Goal: Information Seeking & Learning: Find specific fact

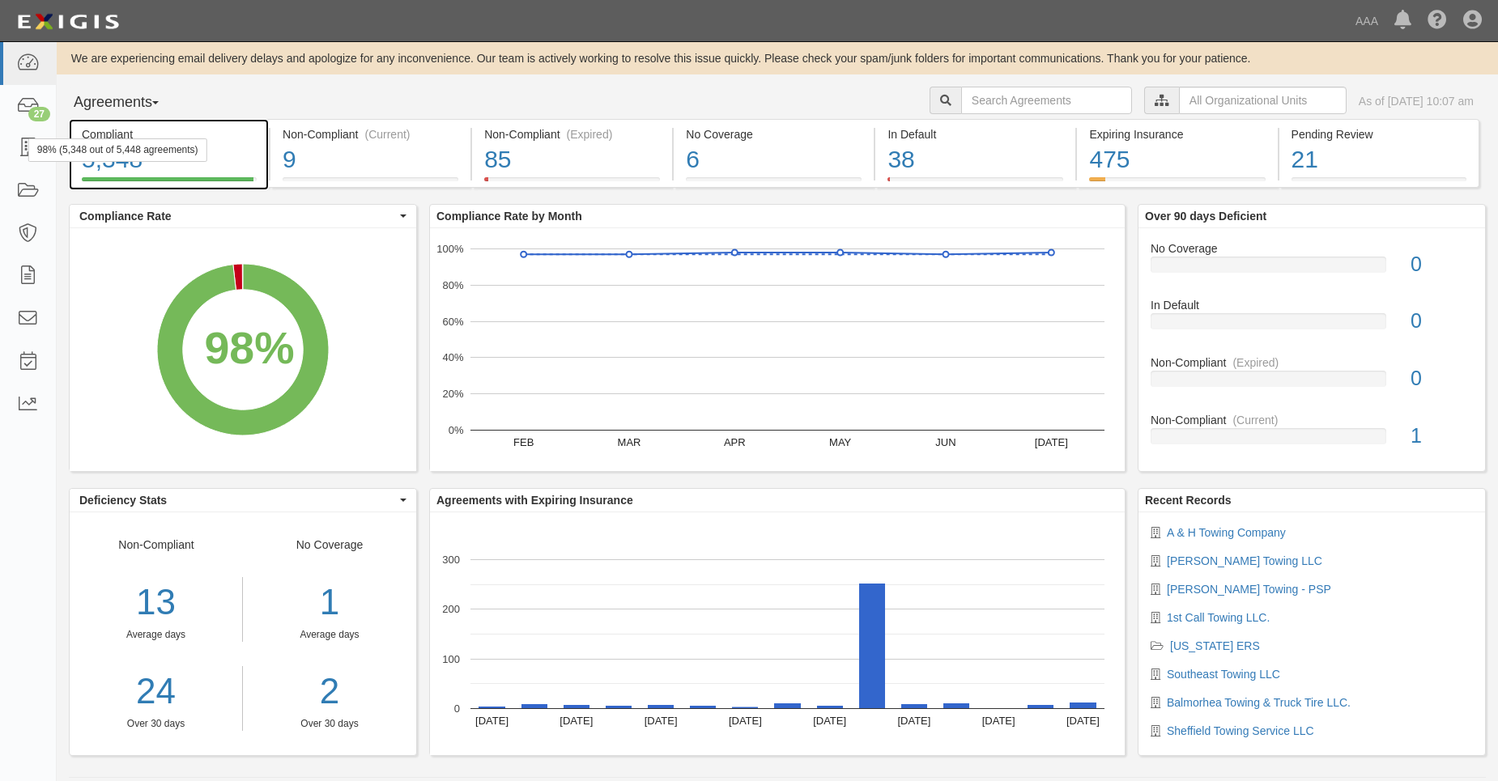
click at [29, 144] on div "98% (5,348 out of 5,448 agreements)" at bounding box center [117, 149] width 179 height 23
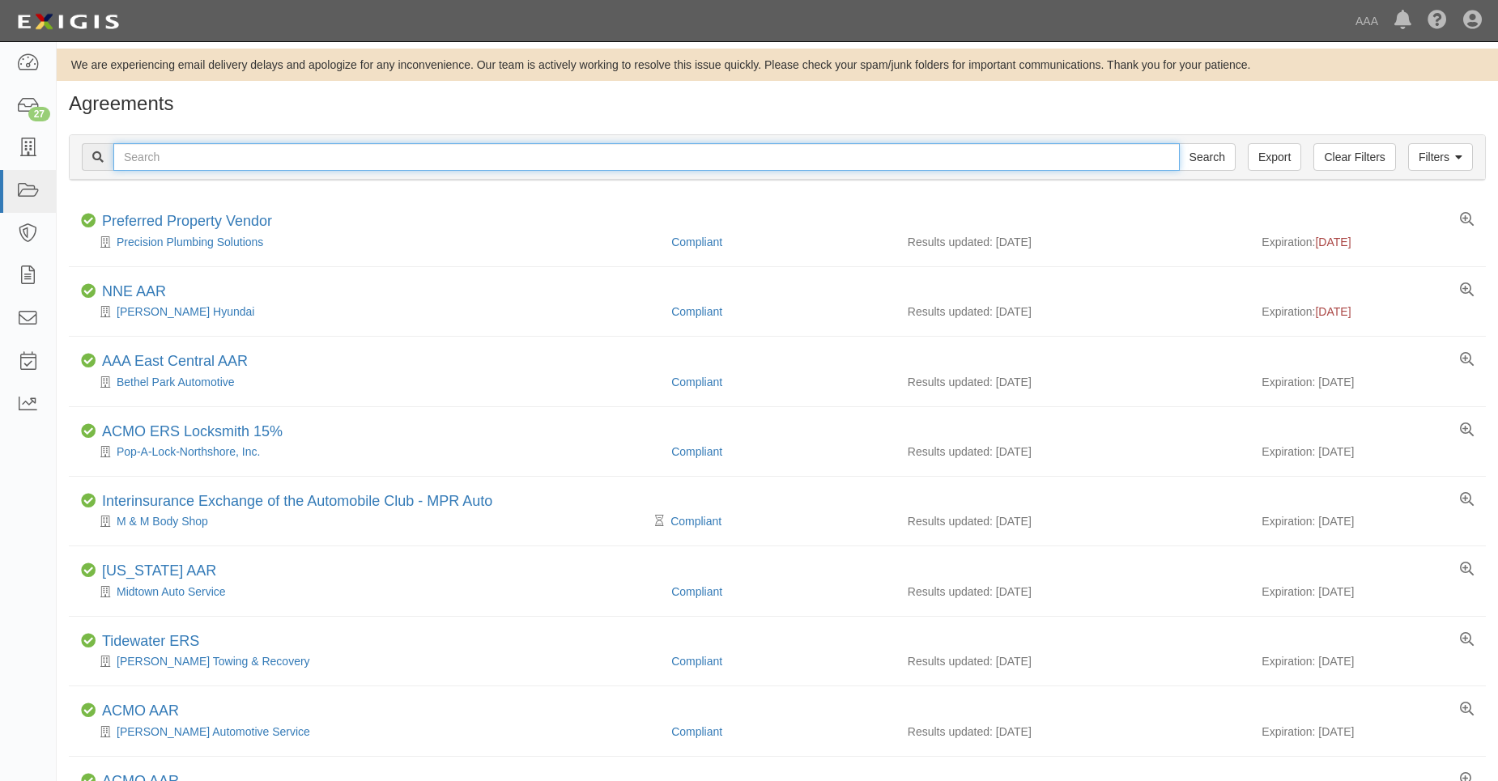
click at [170, 159] on input "text" at bounding box center [646, 157] width 1066 height 28
type input "31601"
click at [1179, 143] on input "Search" at bounding box center [1207, 157] width 57 height 28
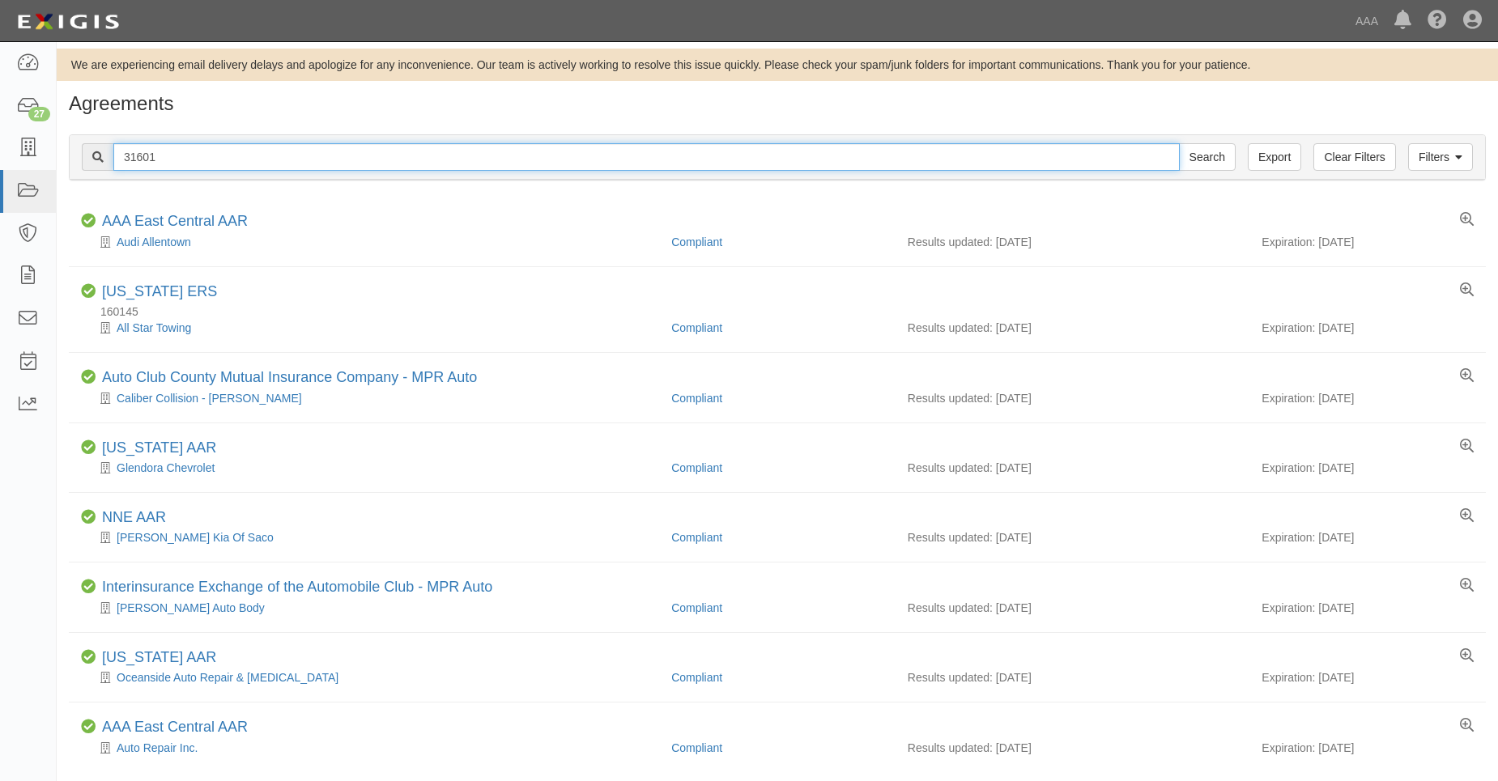
click at [126, 163] on input "31601" at bounding box center [646, 157] width 1066 height 28
type input "631601"
click at [1179, 143] on input "Search" at bounding box center [1207, 157] width 57 height 28
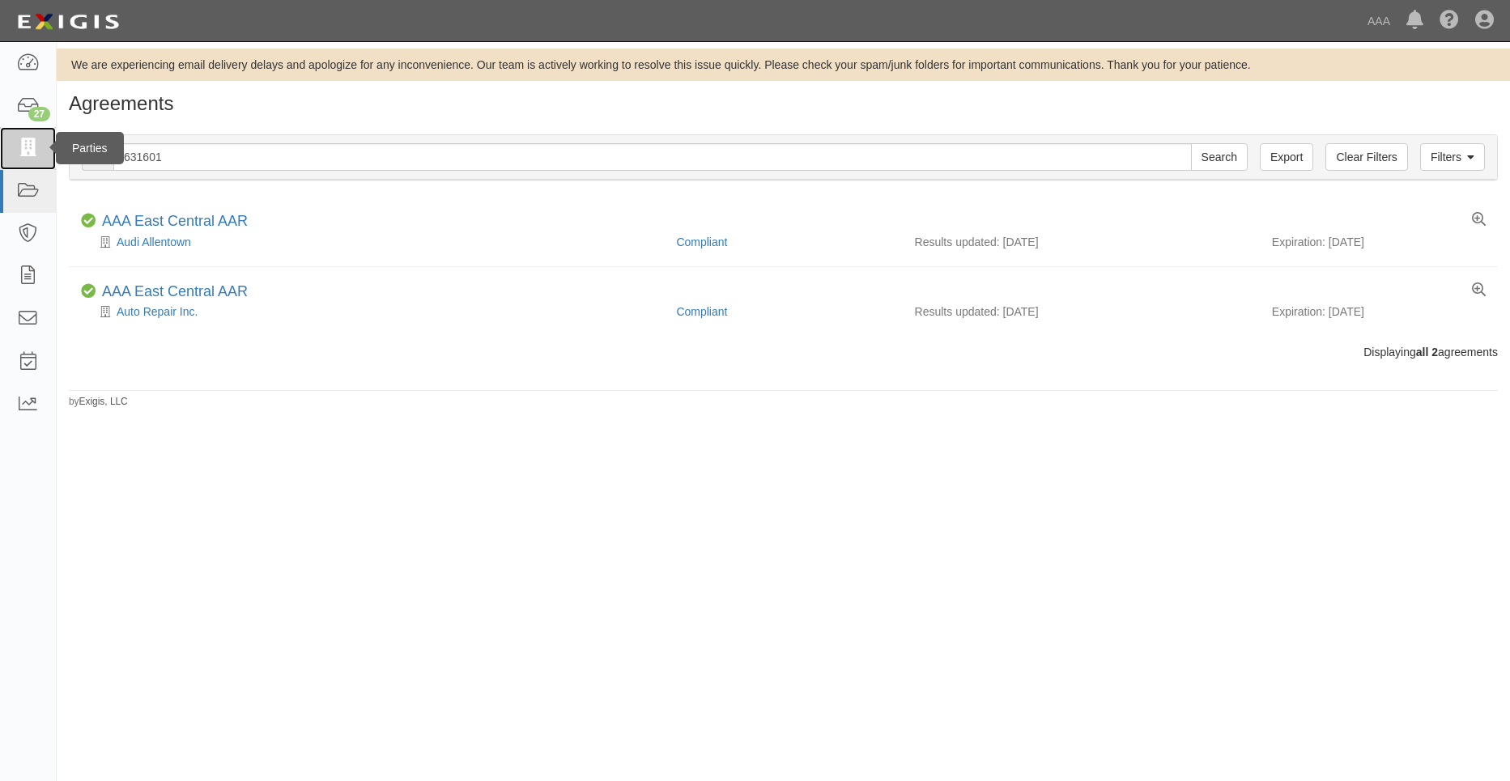
click at [29, 146] on icon at bounding box center [27, 148] width 23 height 19
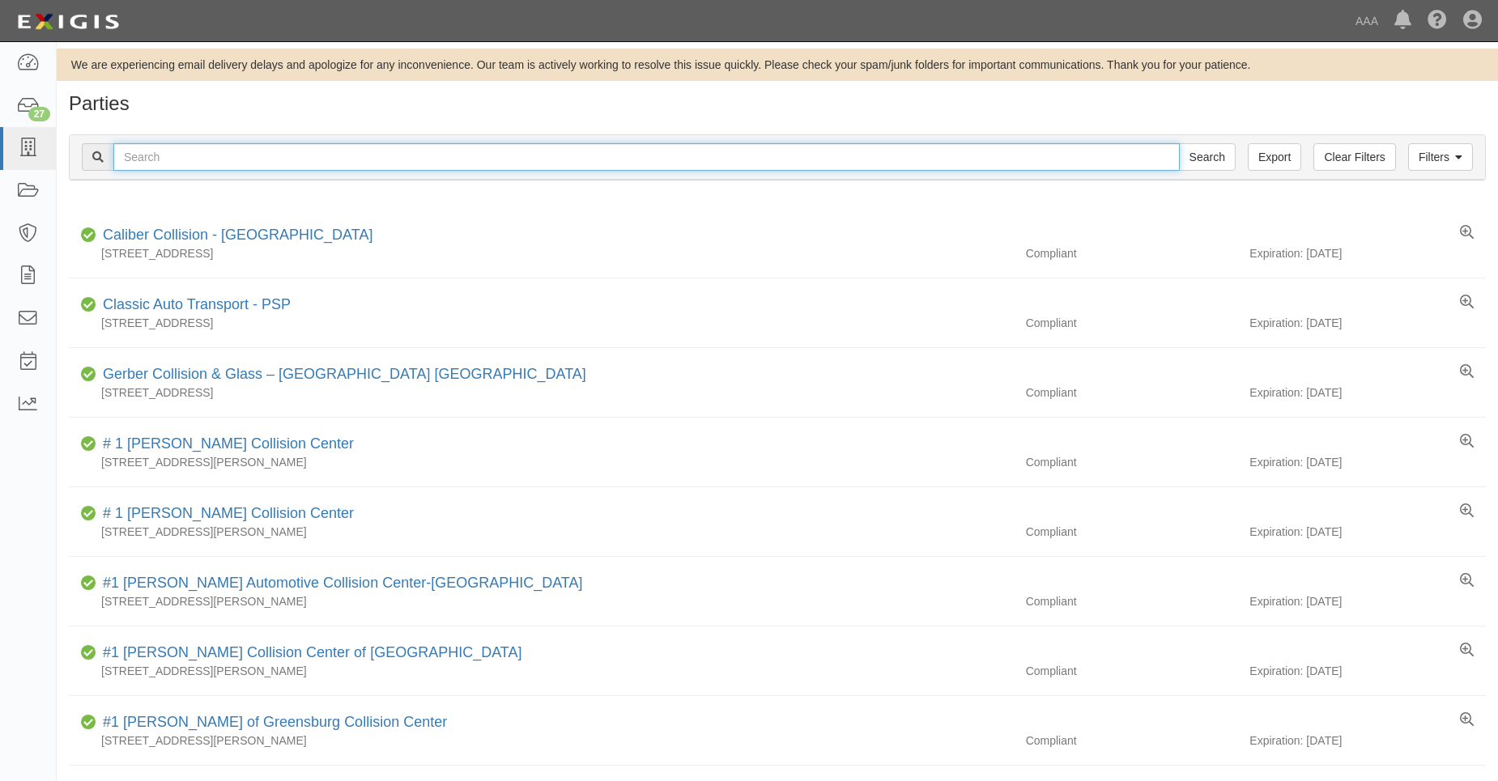
click at [150, 155] on input "text" at bounding box center [646, 157] width 1066 height 28
type input "31601"
click at [1179, 143] on input "Search" at bounding box center [1207, 157] width 57 height 28
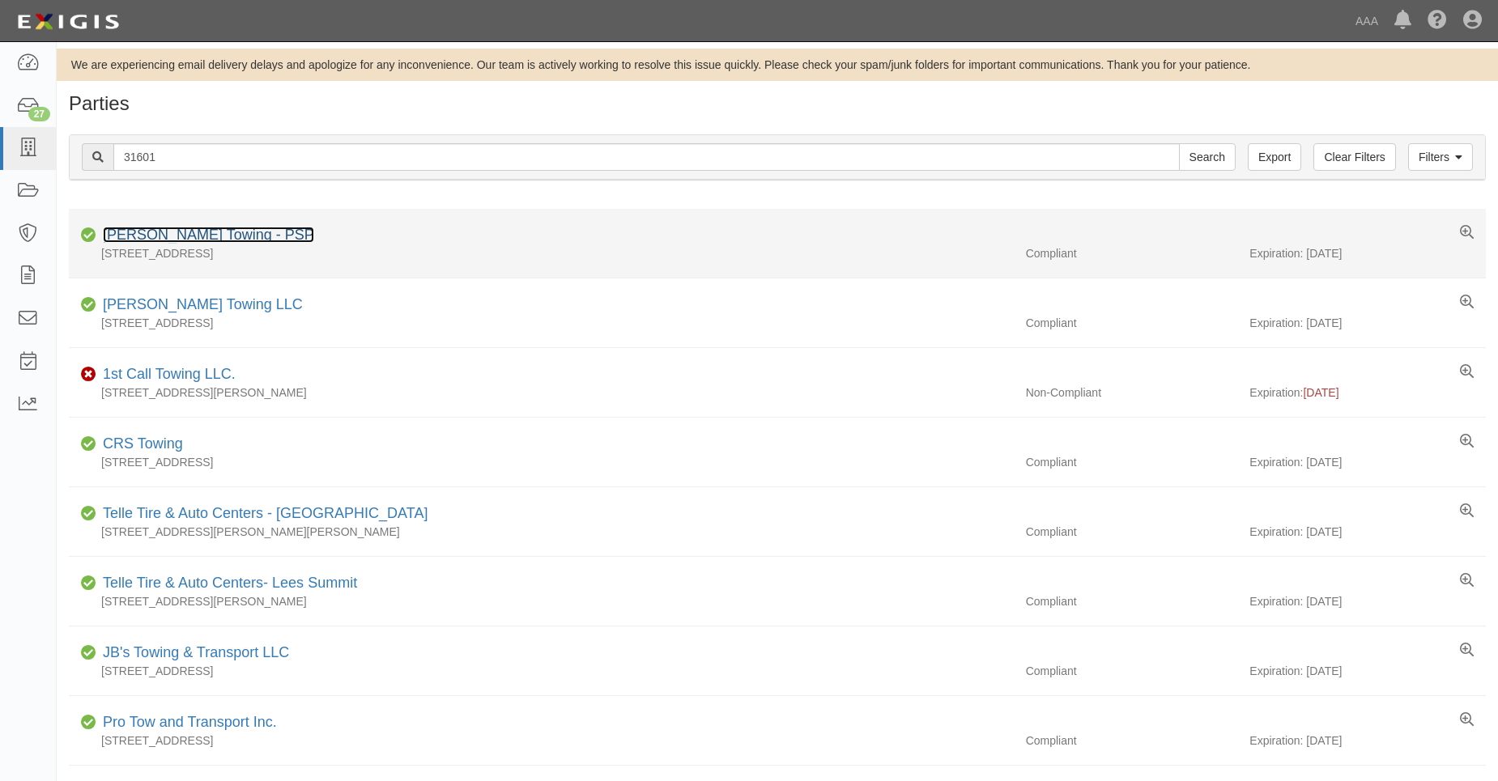
click at [173, 239] on link "Rivera's Towing - PSP" at bounding box center [208, 235] width 211 height 16
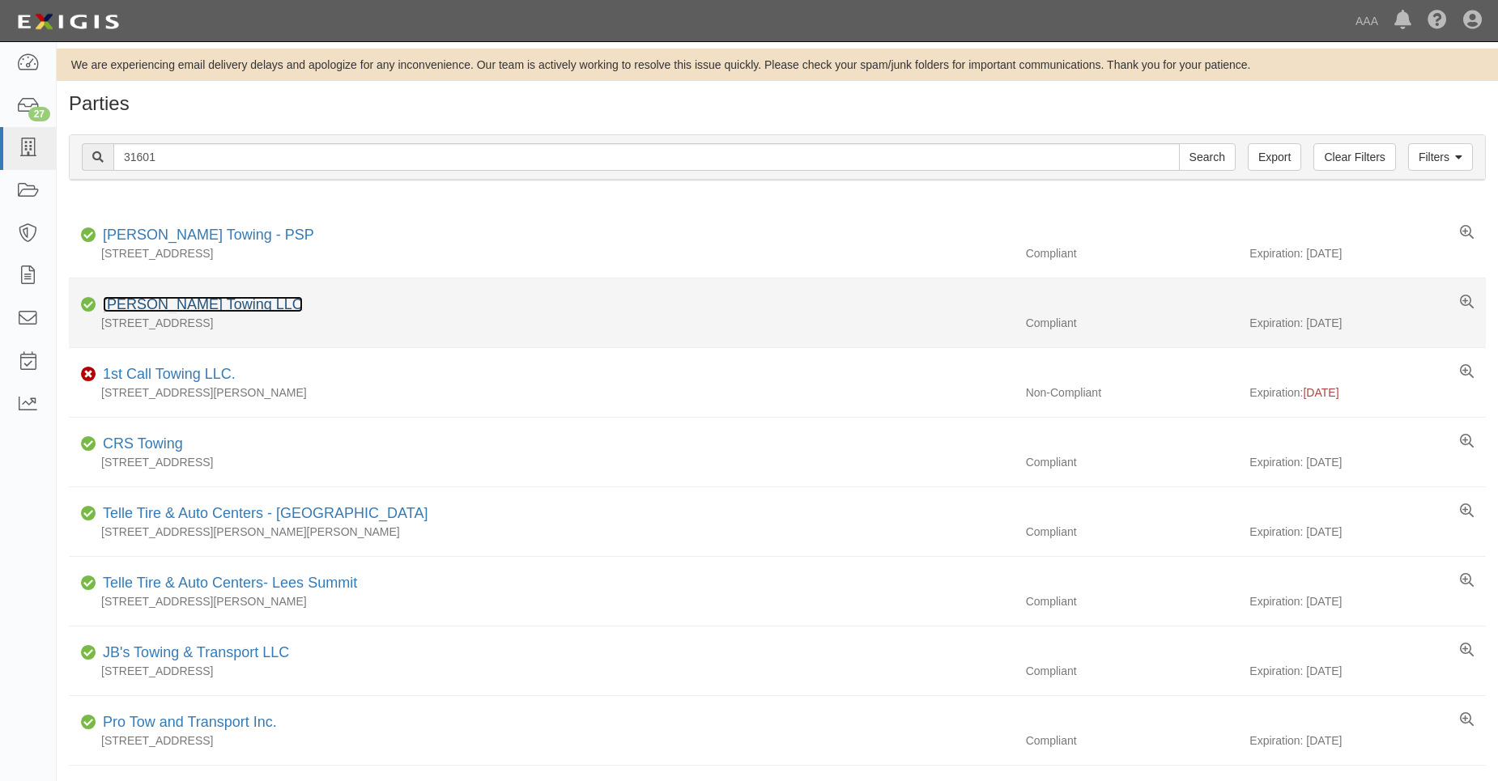
click at [189, 307] on link "Rivera's Towing LLC" at bounding box center [203, 304] width 200 height 16
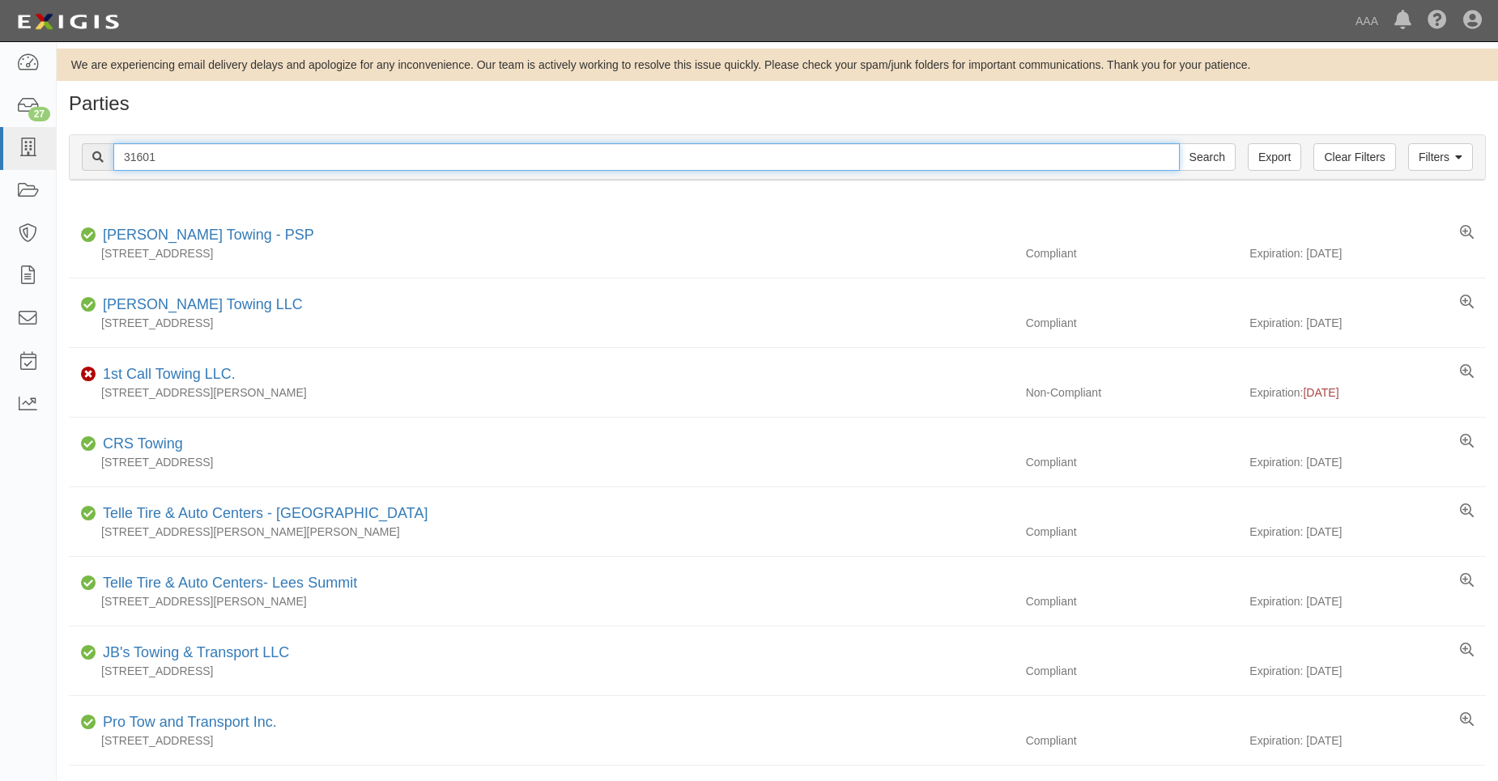
drag, startPoint x: 154, startPoint y: 156, endPoint x: 141, endPoint y: 158, distance: 13.1
click at [141, 158] on input "31601" at bounding box center [646, 157] width 1066 height 28
type input "31640"
click at [1179, 143] on input "Search" at bounding box center [1207, 157] width 57 height 28
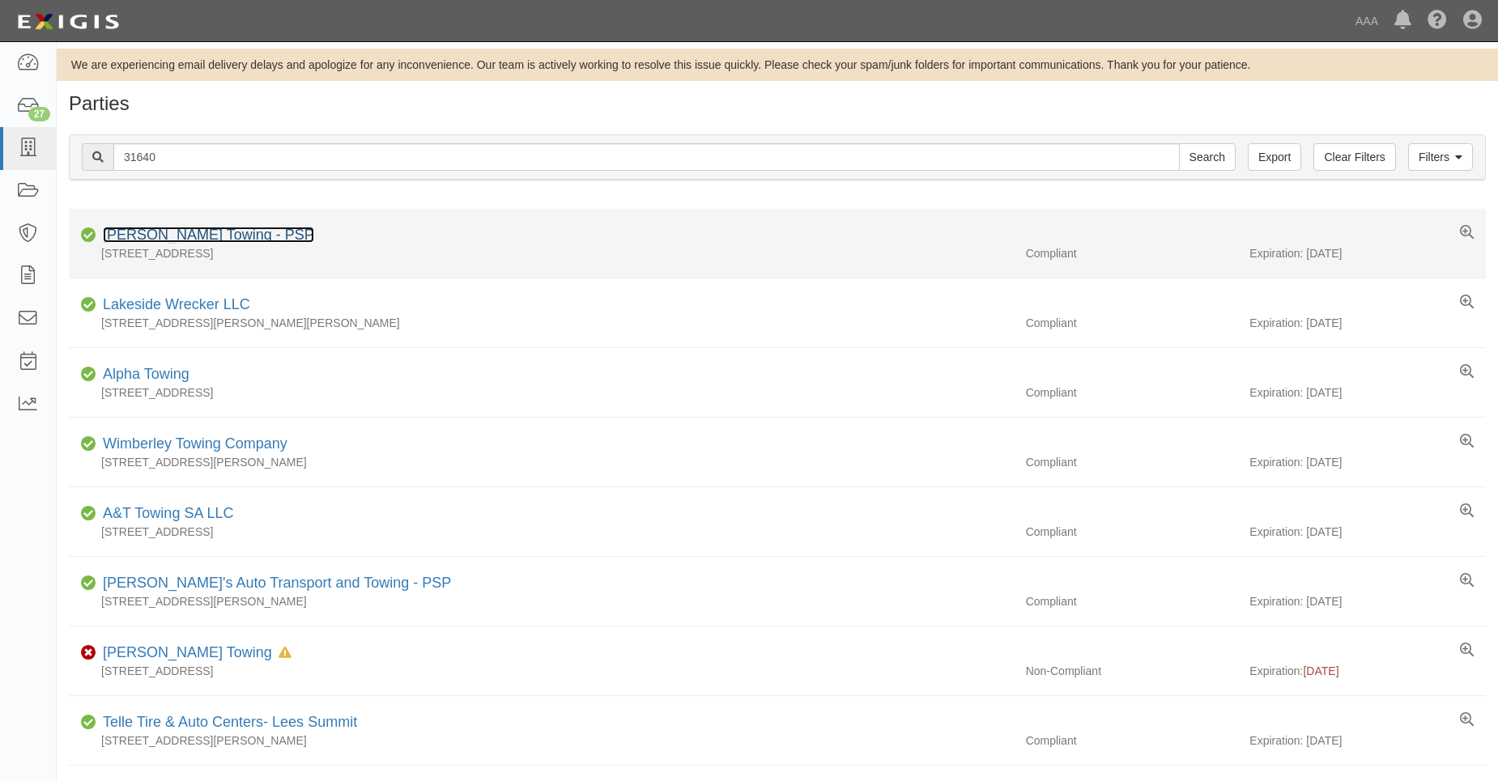
click at [164, 238] on link "[PERSON_NAME] Towing - PSP" at bounding box center [208, 235] width 211 height 16
